Goal: Task Accomplishment & Management: Use online tool/utility

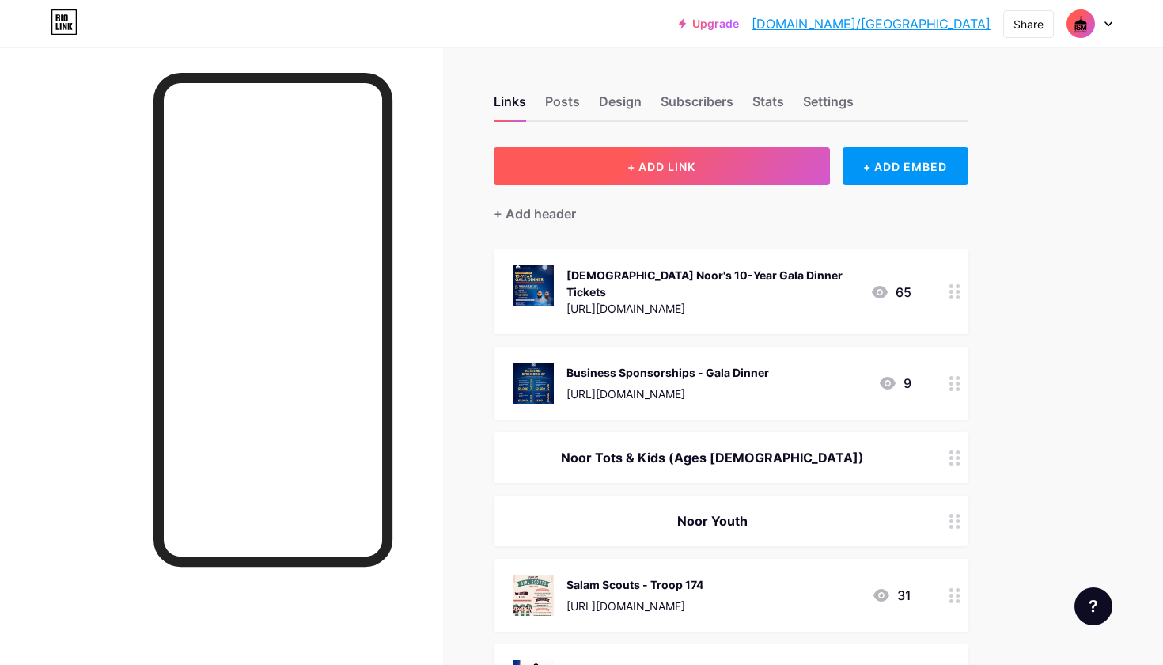
click at [684, 168] on span "+ ADD LINK" at bounding box center [661, 166] width 68 height 13
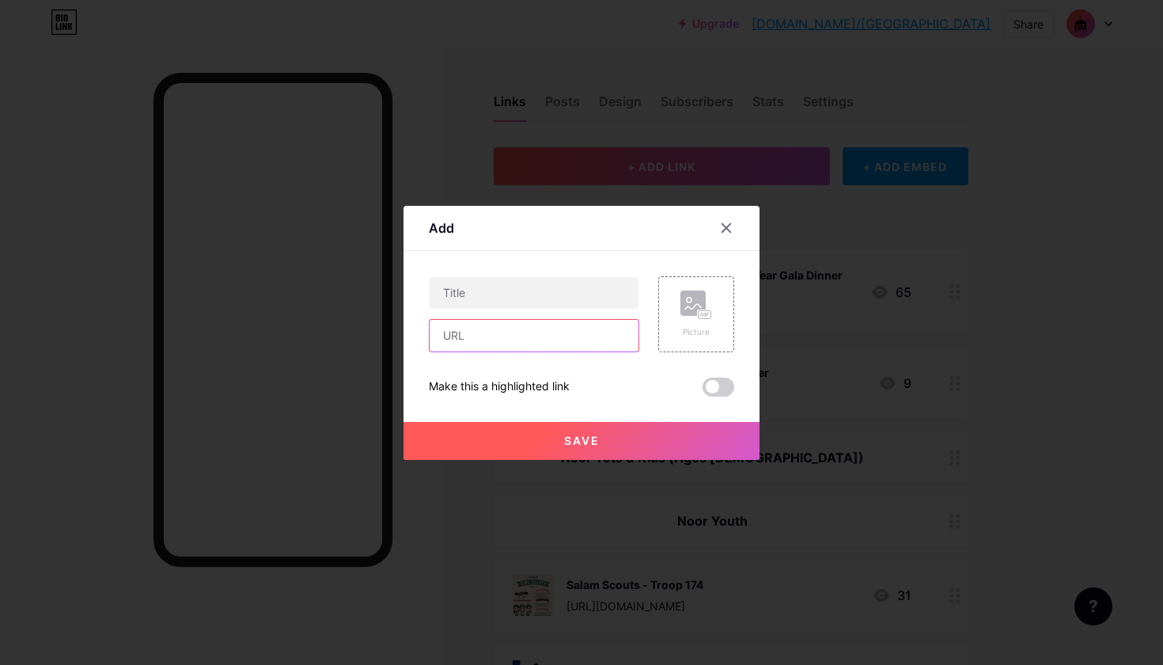
click at [470, 334] on input "text" at bounding box center [534, 336] width 209 height 32
paste input "https://www.cognitoforms.com/ISMBrookfield/LittleFootstepsShuaybANoorKids4k1st"
type input "https://www.cognitoforms.com/ISMBrookfield/LittleFootstepsShuaybANoorKids4k1st"
click at [678, 330] on div "Picture" at bounding box center [696, 314] width 76 height 76
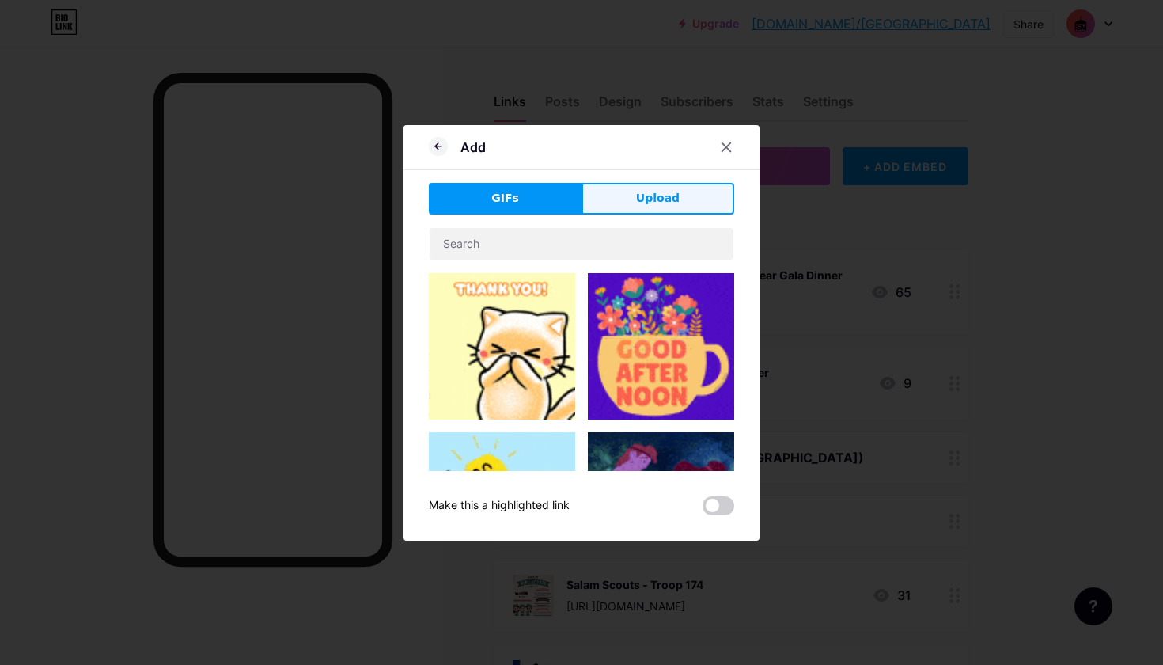
click at [638, 199] on span "Upload" at bounding box center [658, 198] width 44 height 17
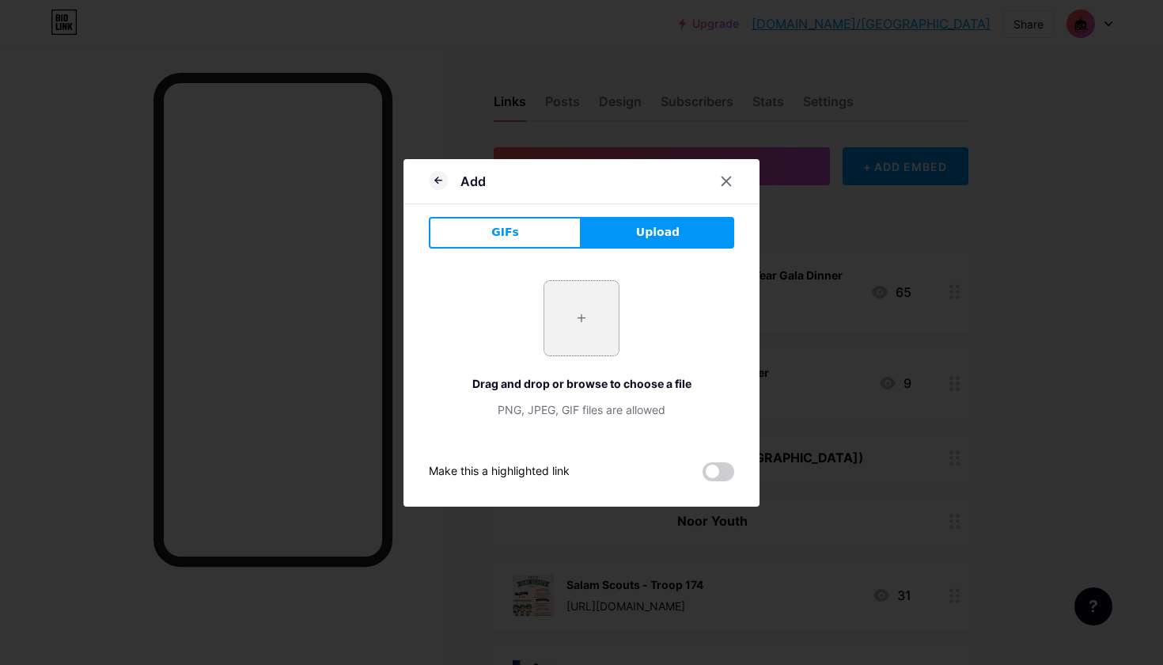
click at [585, 308] on input "file" at bounding box center [581, 318] width 74 height 74
type input "C:\fakepath\WhatsApp Image 2025-10-13 at 12.48.40 (1).jpeg"
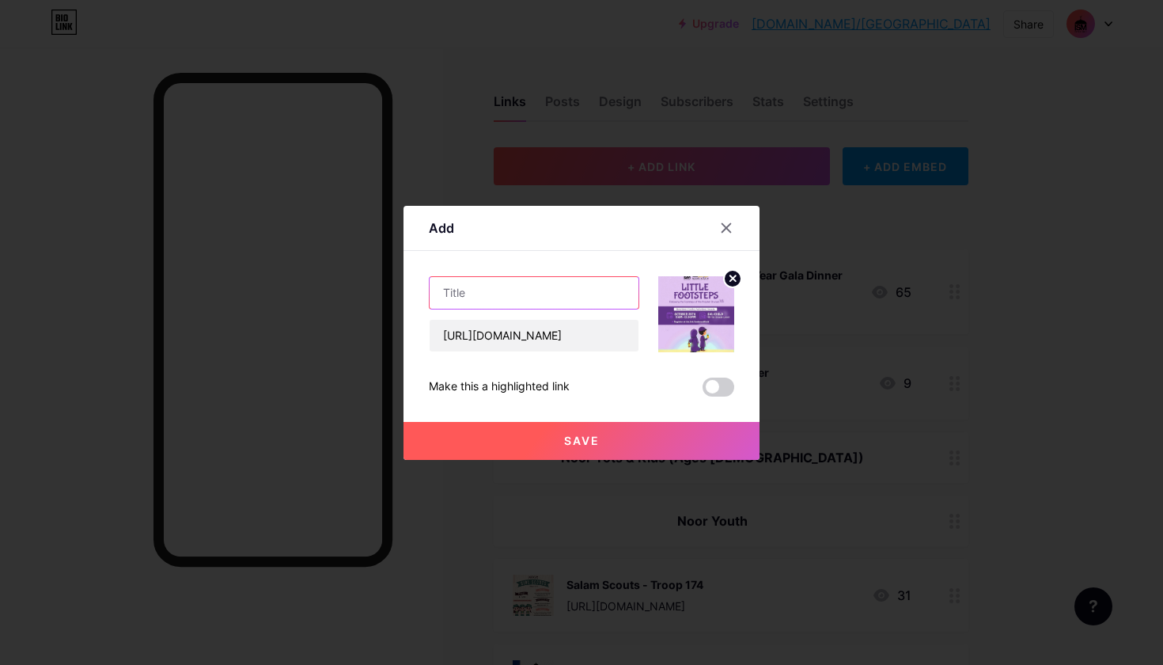
click at [476, 306] on input "text" at bounding box center [534, 293] width 209 height 32
paste input "Little Footsteps: Shuʿayb (A)"
type input "Little Footsteps: Shuʿayb (A)"
click at [581, 441] on span "Save" at bounding box center [582, 440] width 36 height 13
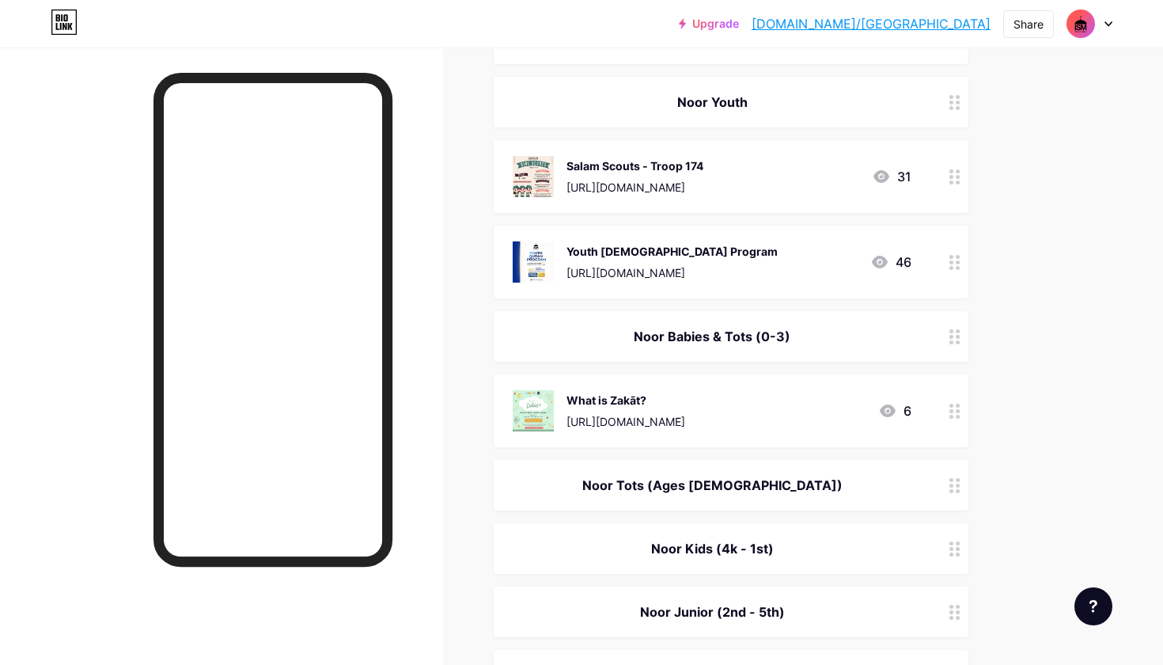
scroll to position [659, 0]
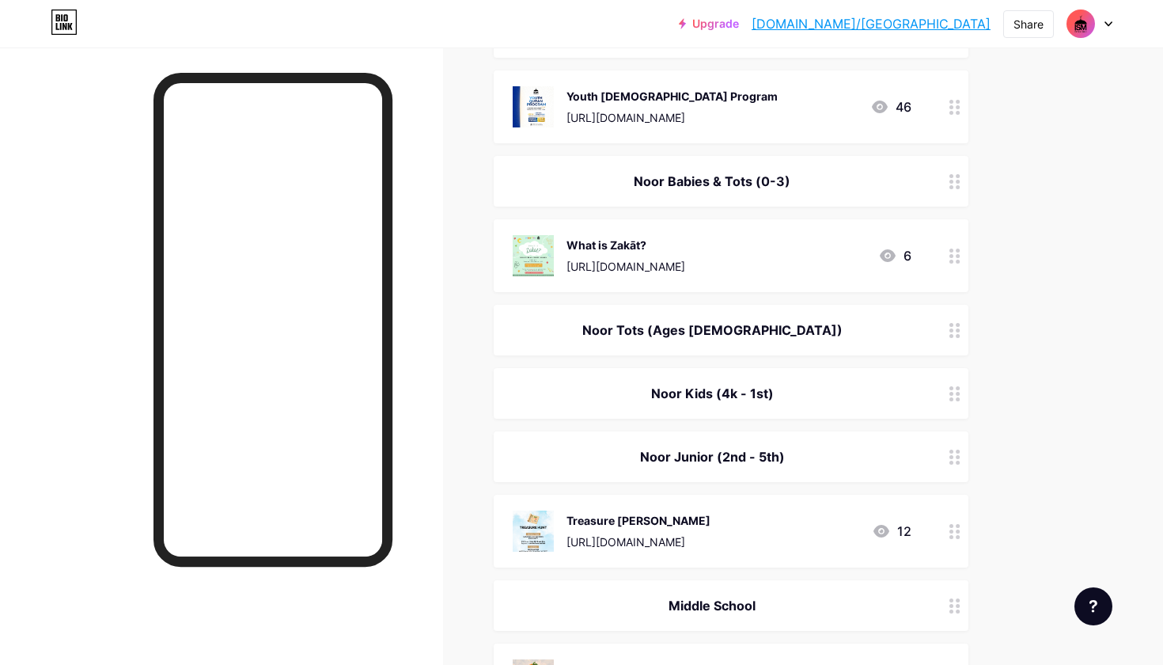
click at [952, 397] on circle at bounding box center [951, 399] width 4 height 4
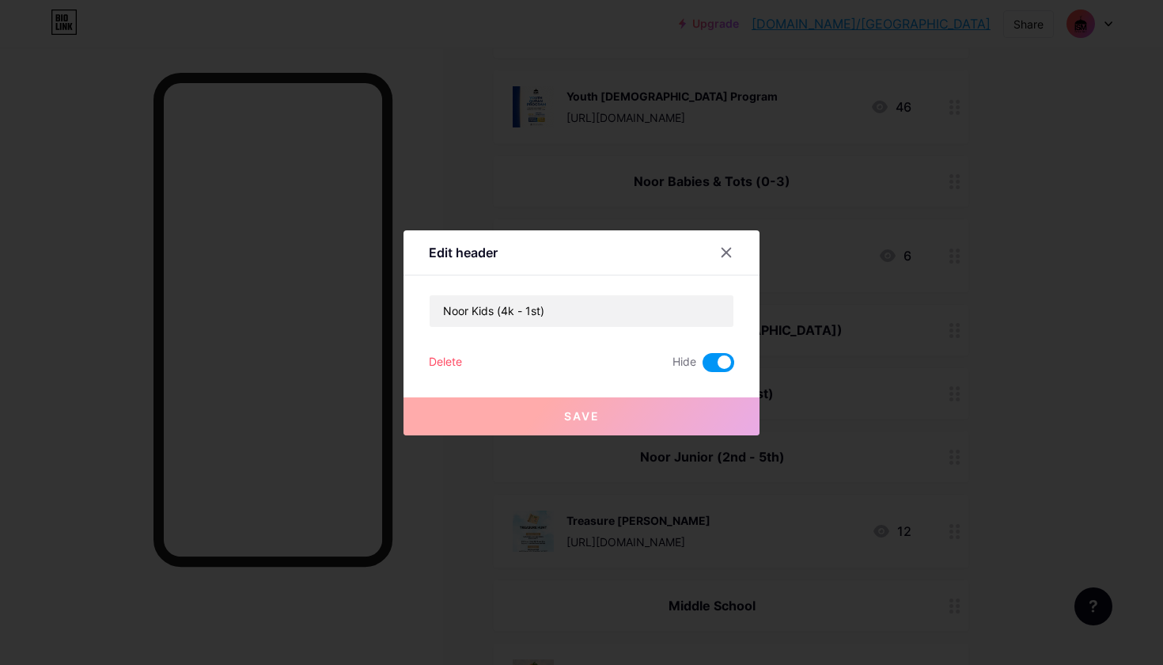
click at [716, 365] on span at bounding box center [718, 362] width 32 height 19
click at [702, 366] on input "checkbox" at bounding box center [702, 366] width 0 height 0
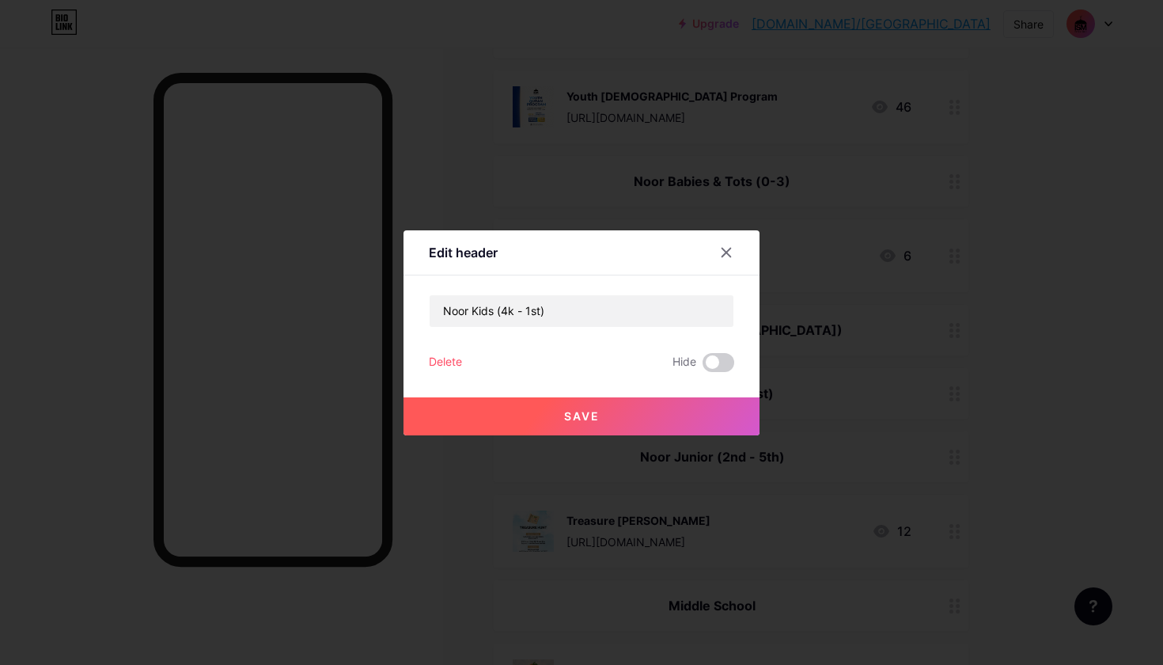
click at [595, 415] on span "Save" at bounding box center [582, 415] width 36 height 13
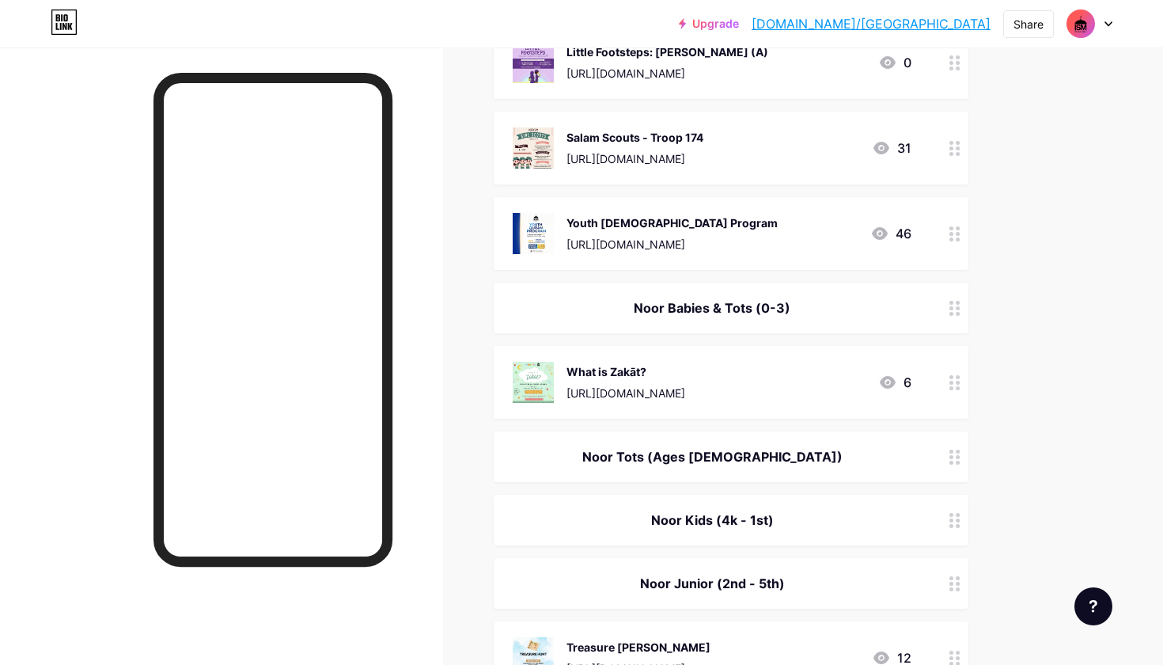
scroll to position [541, 0]
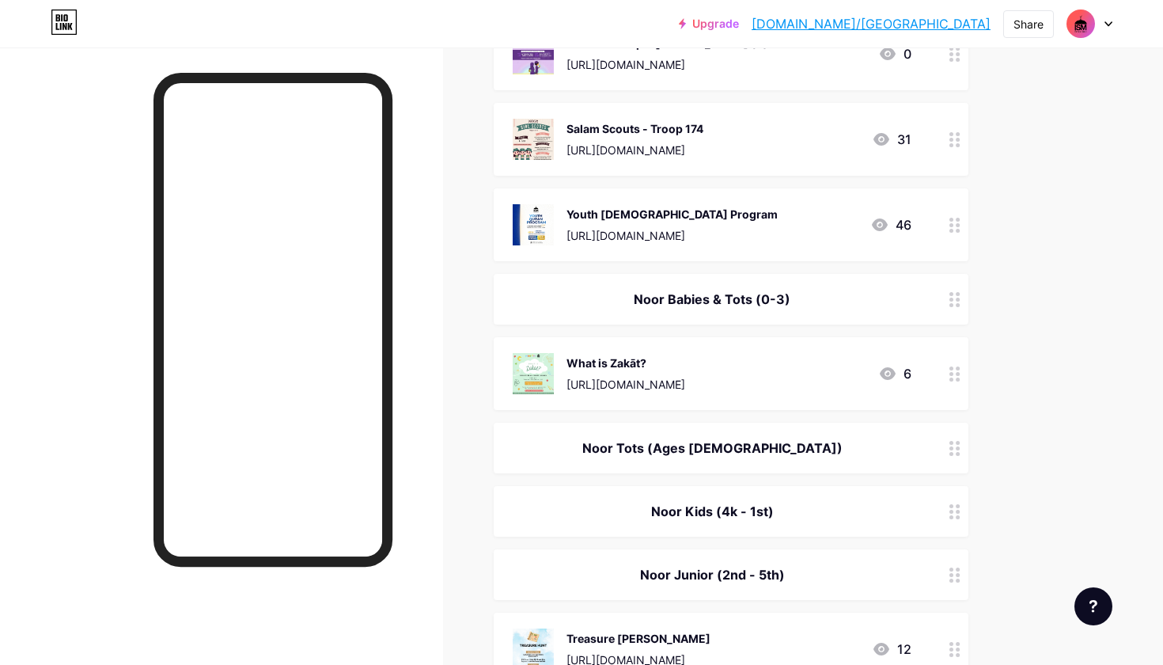
drag, startPoint x: 949, startPoint y: 494, endPoint x: 911, endPoint y: 304, distance: 194.6
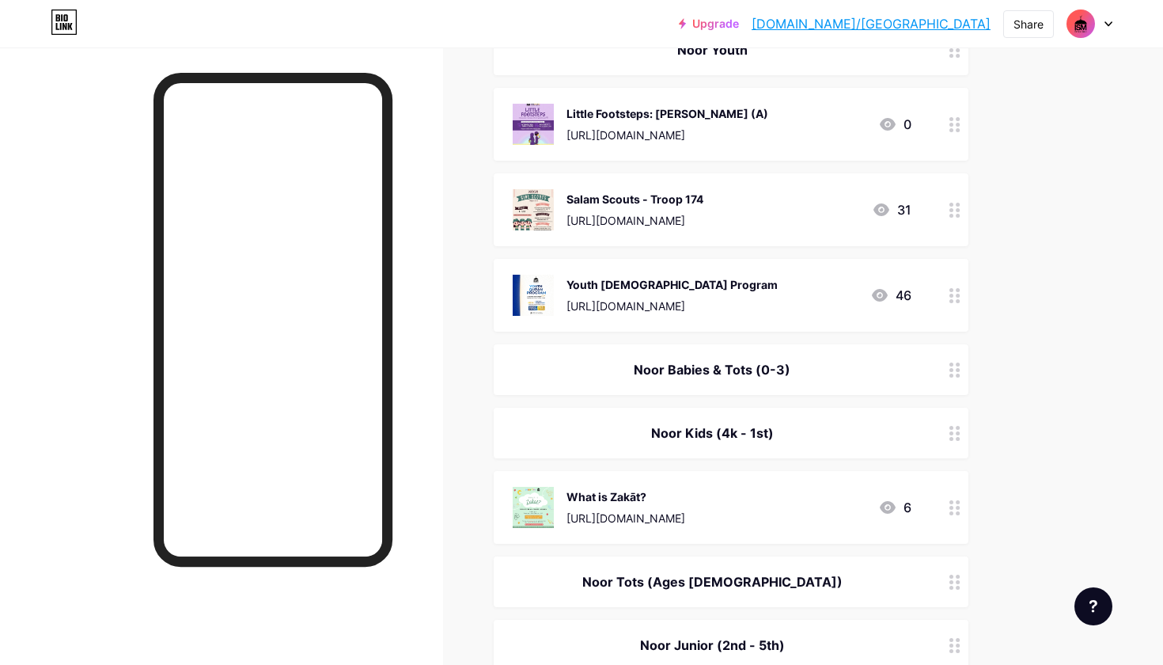
scroll to position [464, 0]
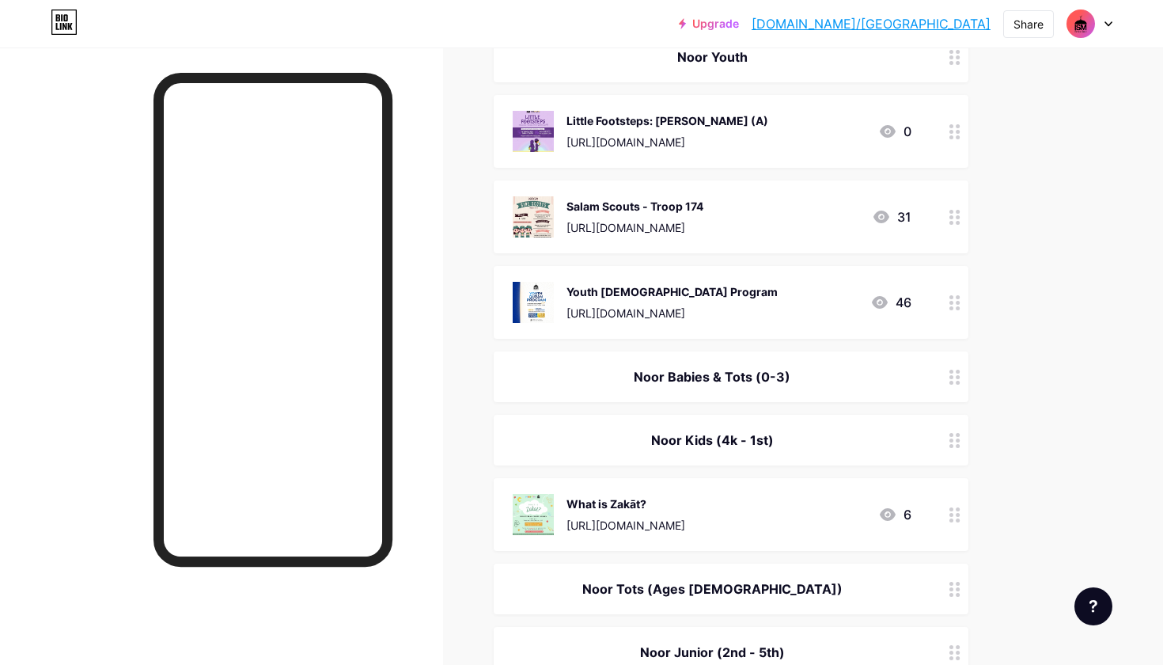
drag, startPoint x: 955, startPoint y: 430, endPoint x: 940, endPoint y: 517, distance: 88.3
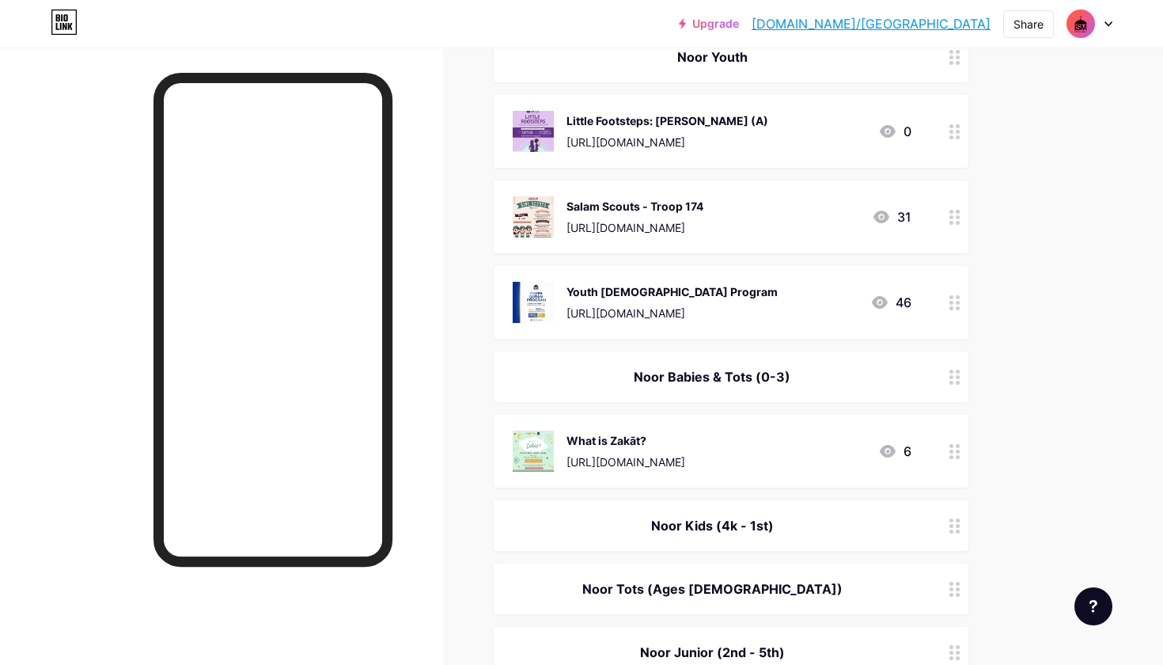
drag, startPoint x: 963, startPoint y: 130, endPoint x: 934, endPoint y: 399, distance: 270.5
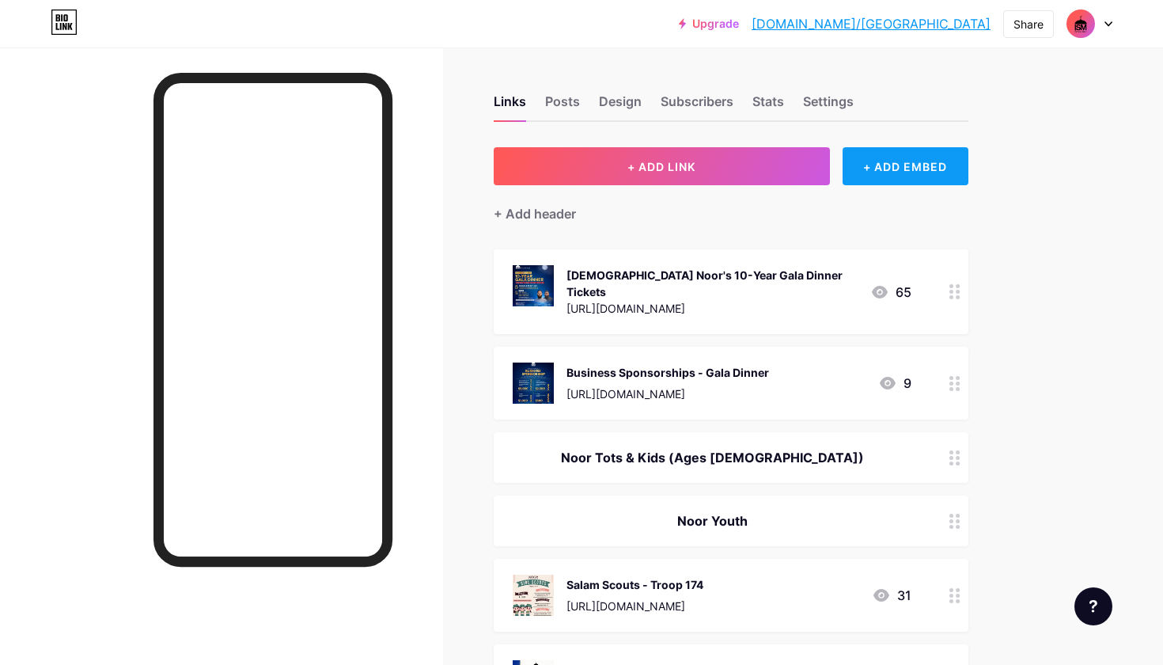
scroll to position [0, 0]
